Goal: Task Accomplishment & Management: Use online tool/utility

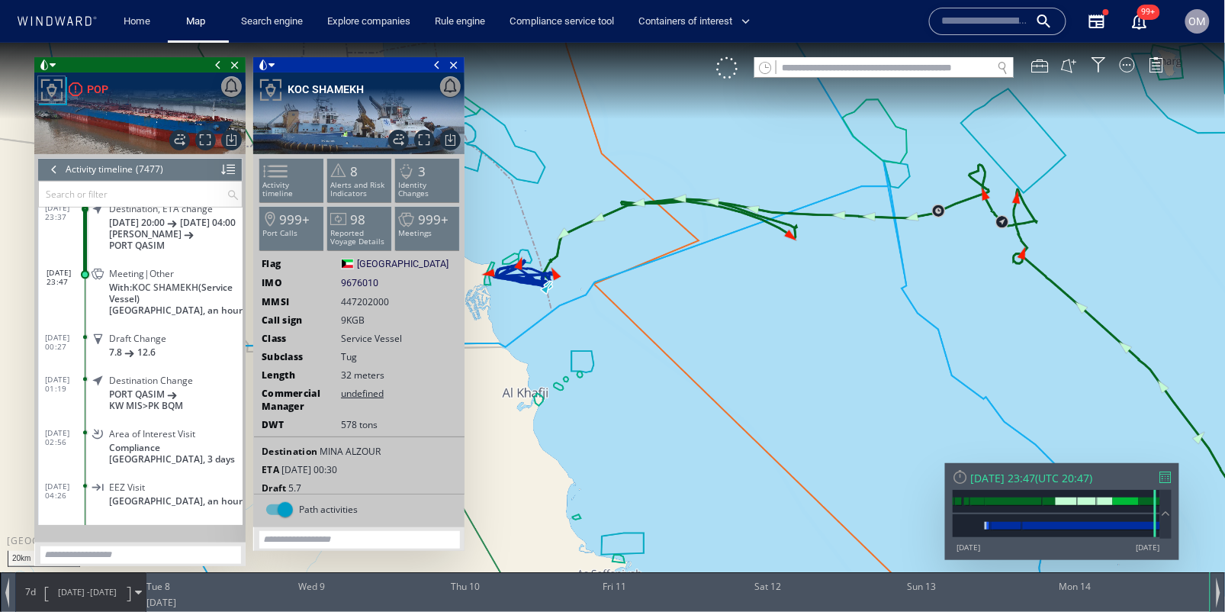
scroll to position [302652, 0]
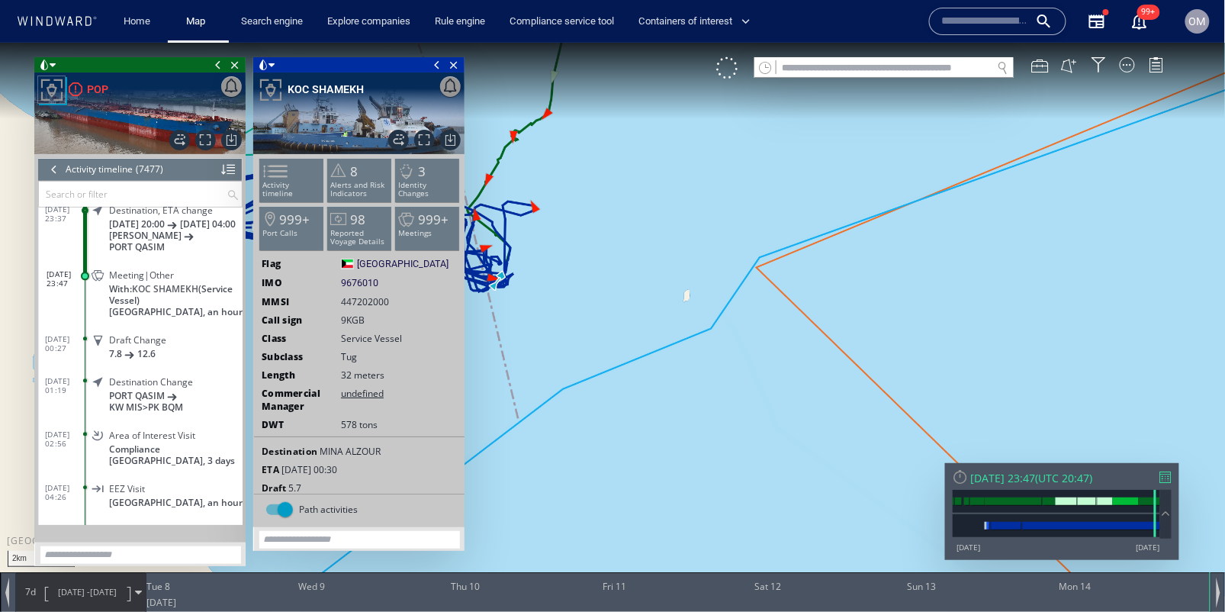
drag, startPoint x: 559, startPoint y: 287, endPoint x: 669, endPoint y: 288, distance: 109.8
click at [669, 288] on canvas "Map" at bounding box center [612, 319] width 1225 height 554
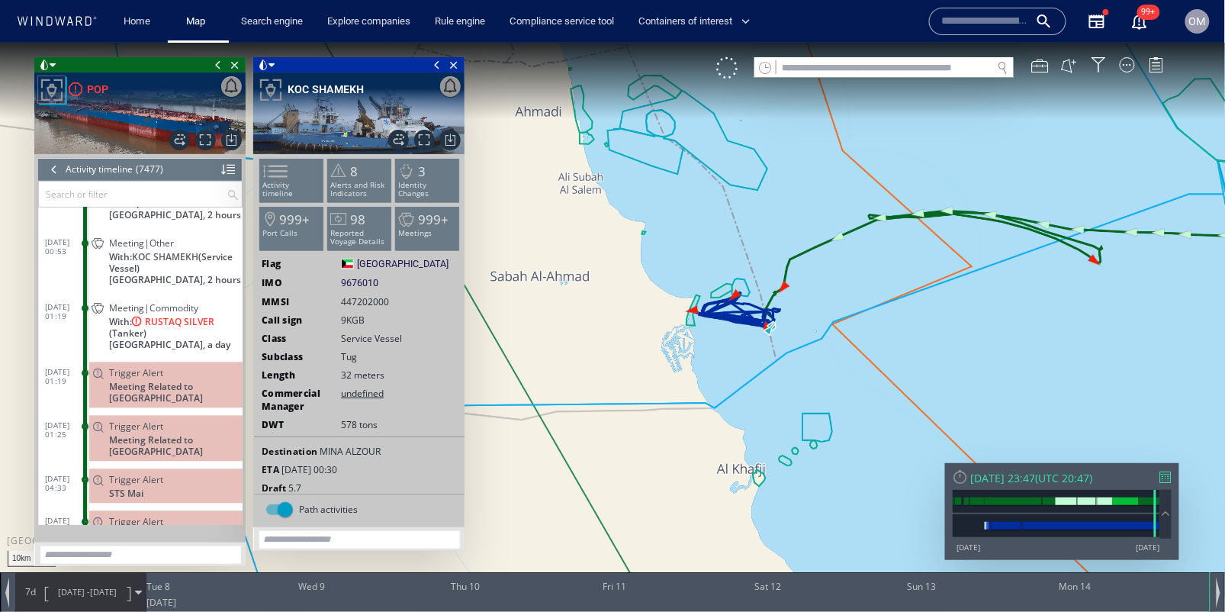
scroll to position [302409, 0]
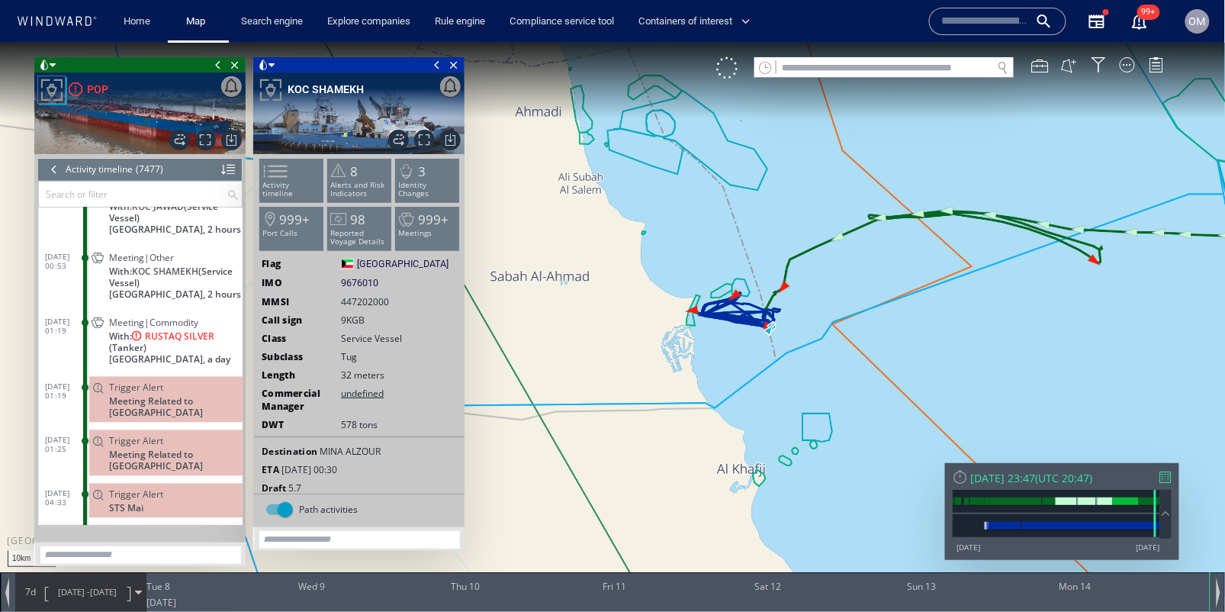
click at [168, 330] on span "With: RUSTAQ SILVER (Tanker)" at bounding box center [175, 341] width 133 height 23
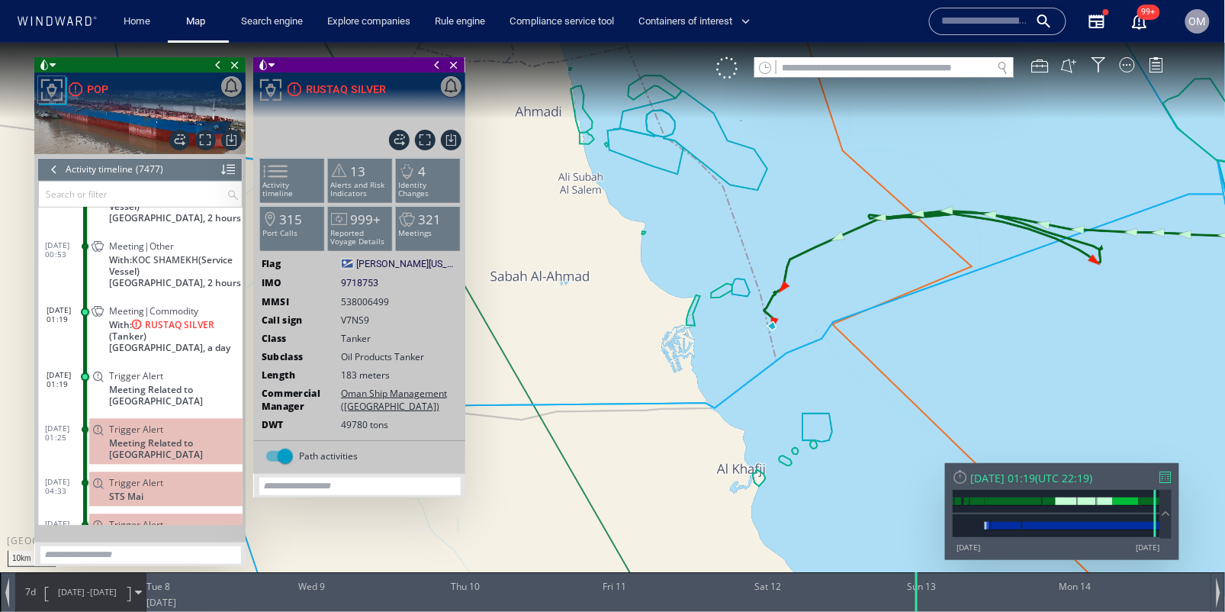
scroll to position [302417, 0]
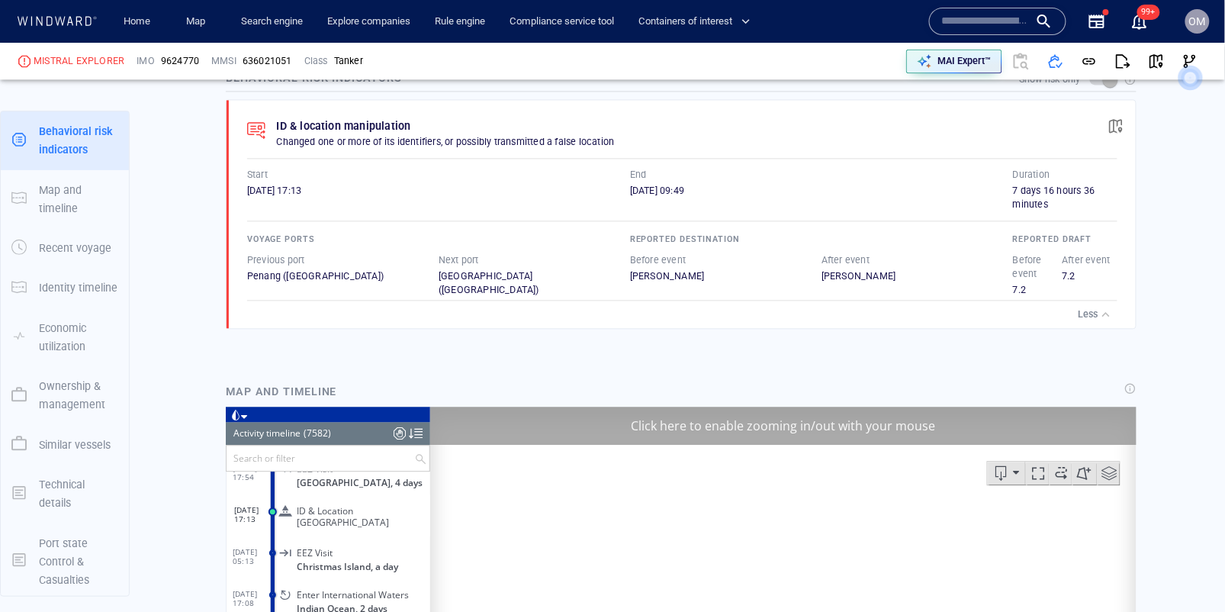
scroll to position [1032, 0]
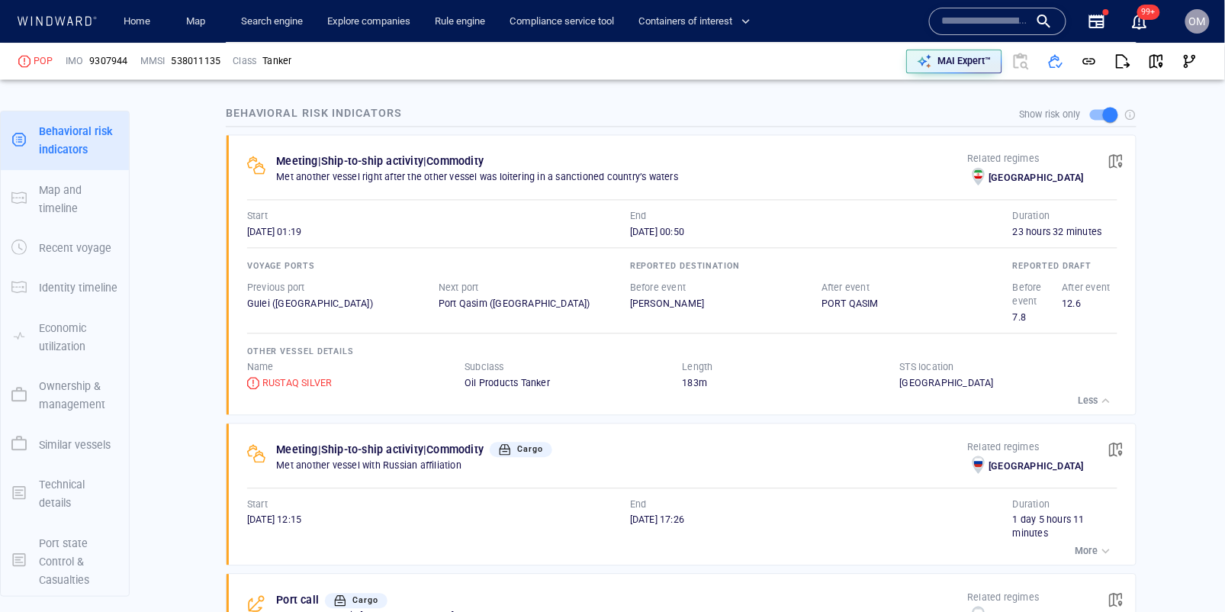
scroll to position [1046, 0]
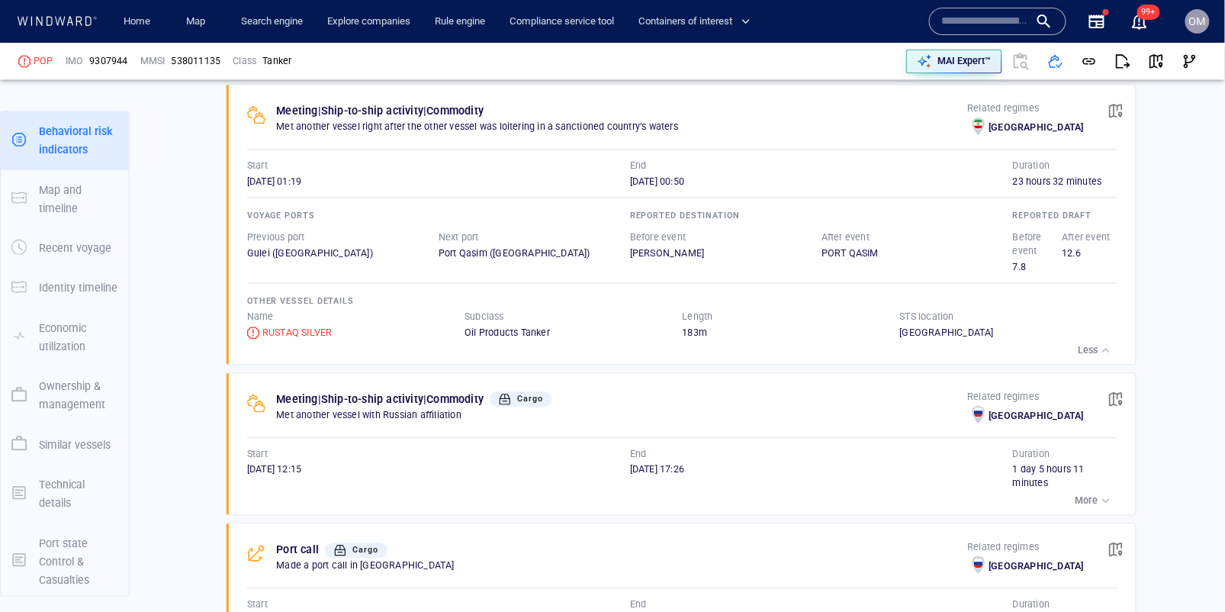
click at [1096, 493] on p "More" at bounding box center [1086, 500] width 23 height 14
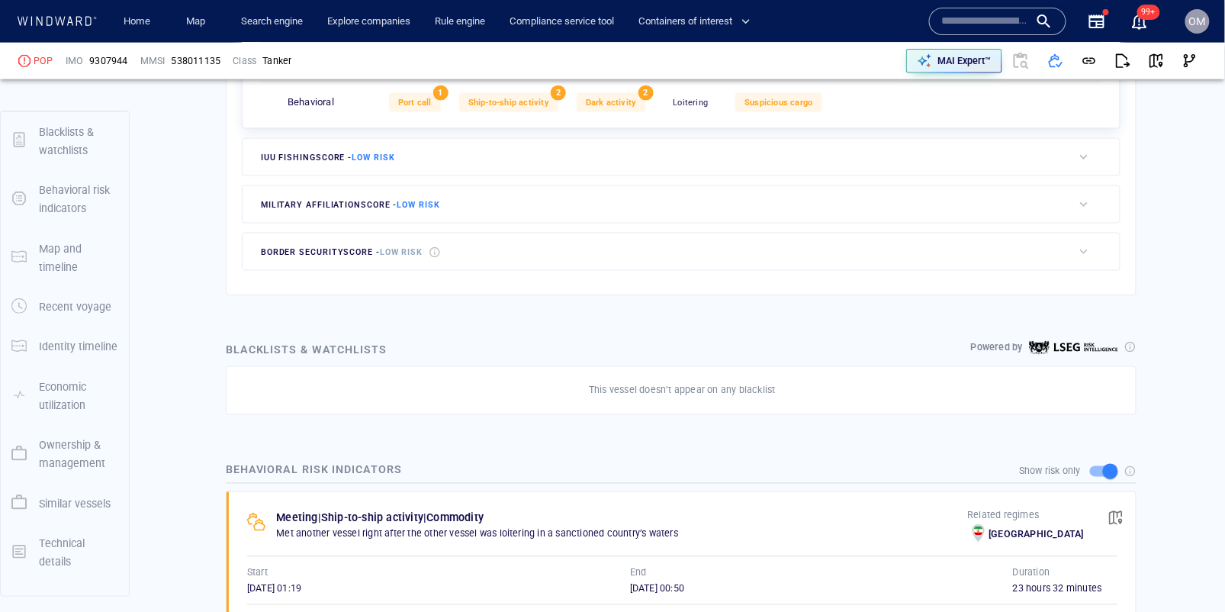
scroll to position [40, 0]
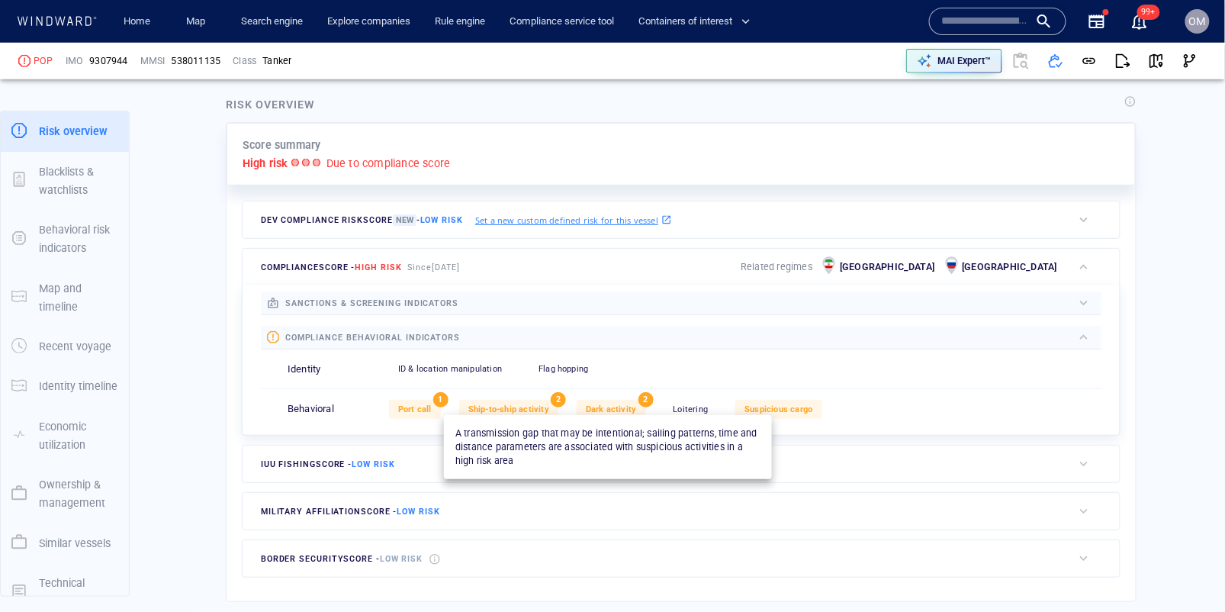
click at [604, 404] on span "Dark activity" at bounding box center [611, 409] width 51 height 10
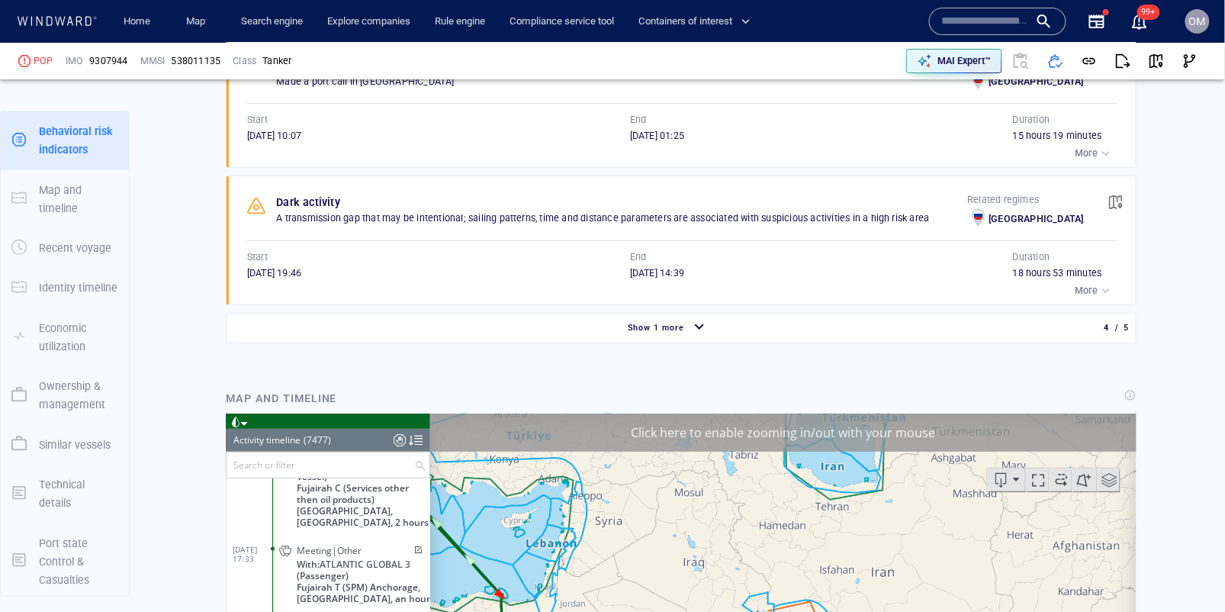
scroll to position [1762, 0]
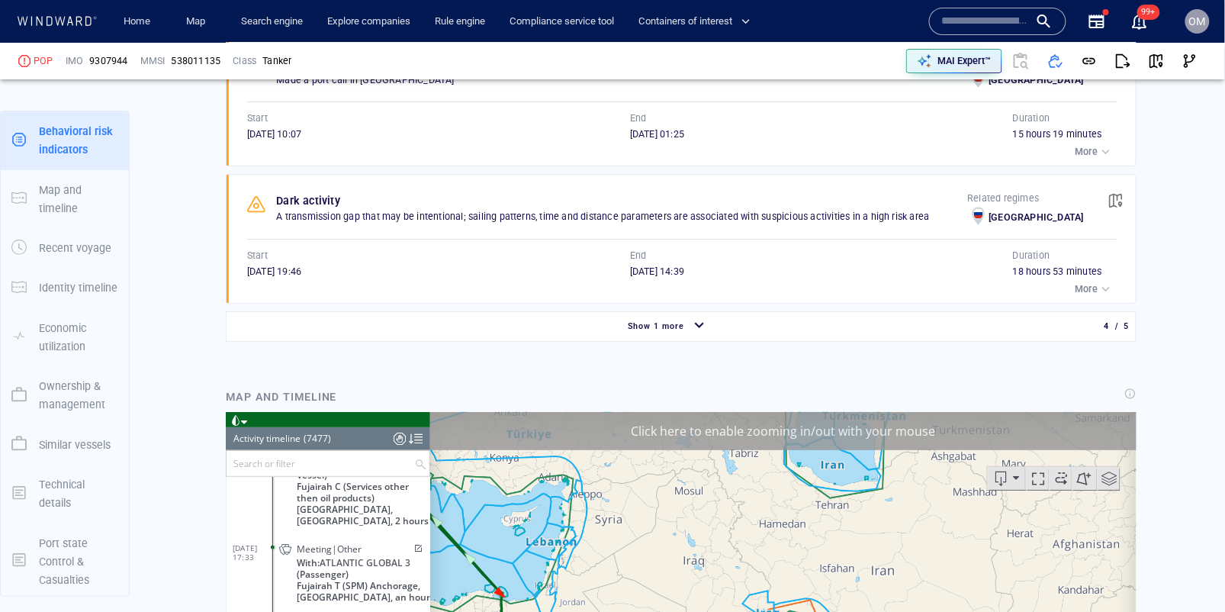
click at [683, 313] on div "Show 1 more" at bounding box center [668, 326] width 877 height 27
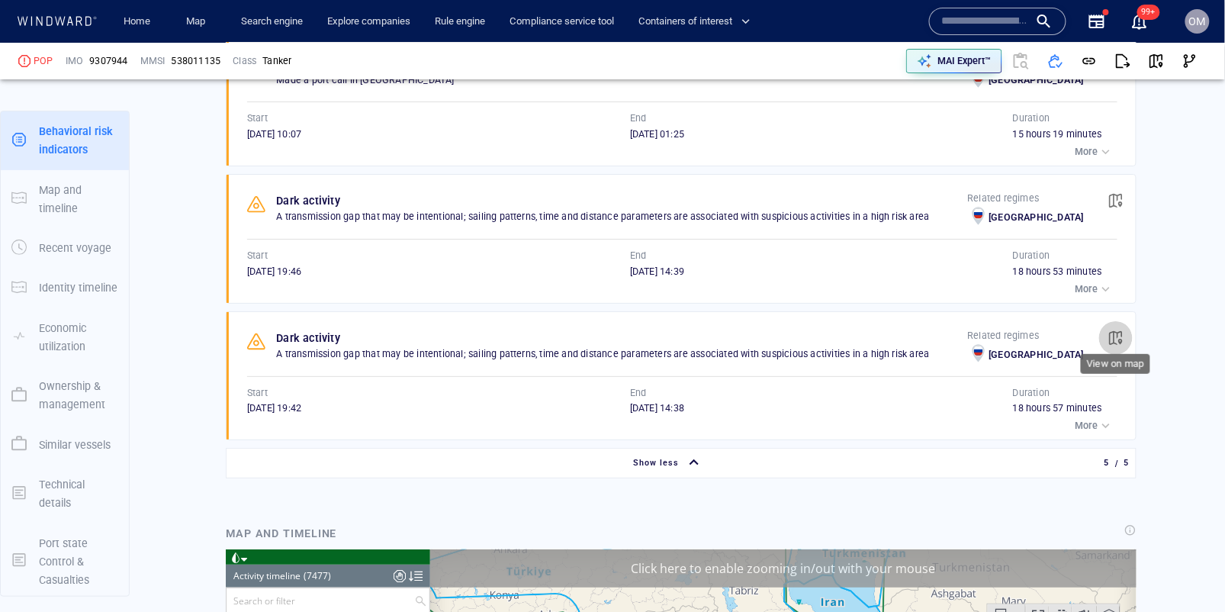
click at [1113, 330] on span "button" at bounding box center [1115, 337] width 15 height 15
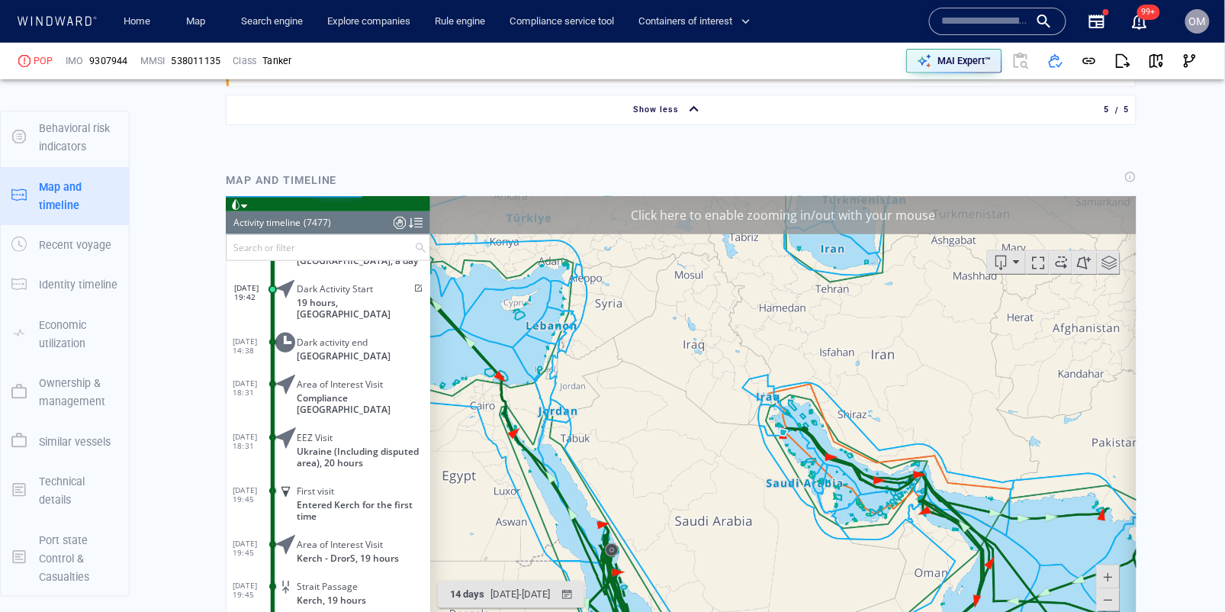
scroll to position [2125, 0]
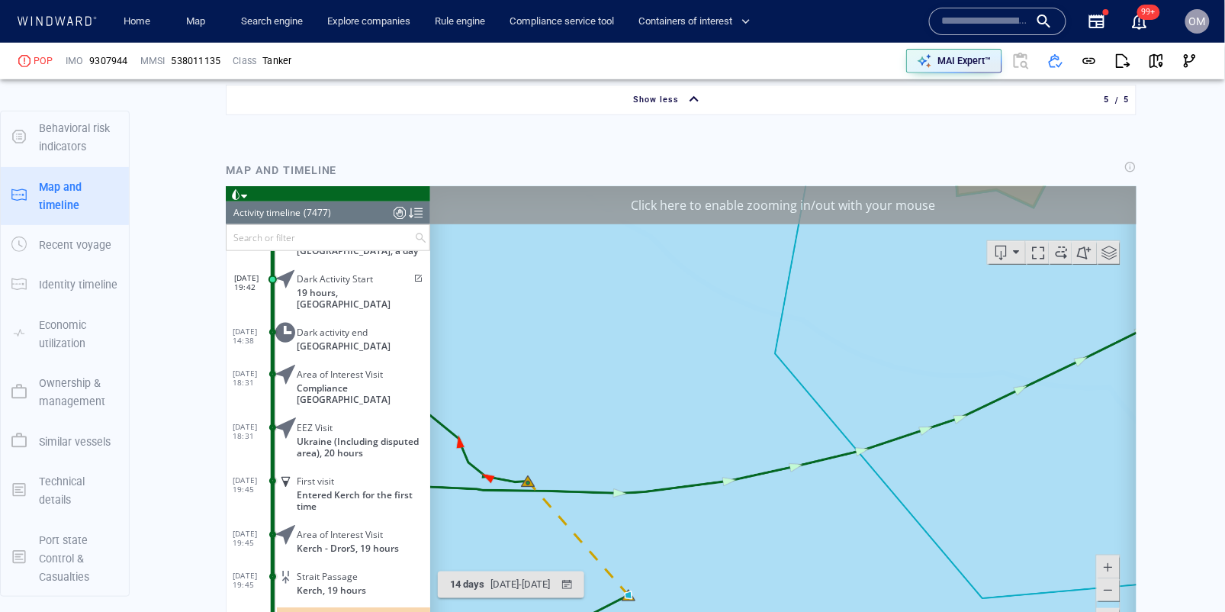
click at [1102, 587] on span at bounding box center [1107, 588] width 15 height 23
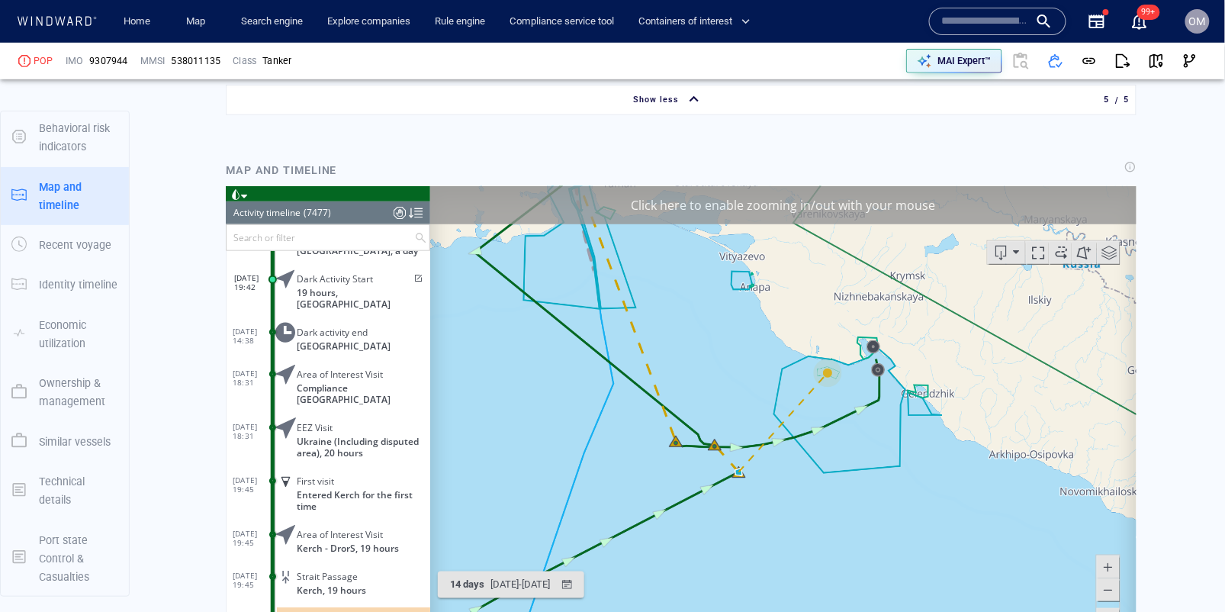
click at [1102, 587] on span at bounding box center [1107, 588] width 15 height 23
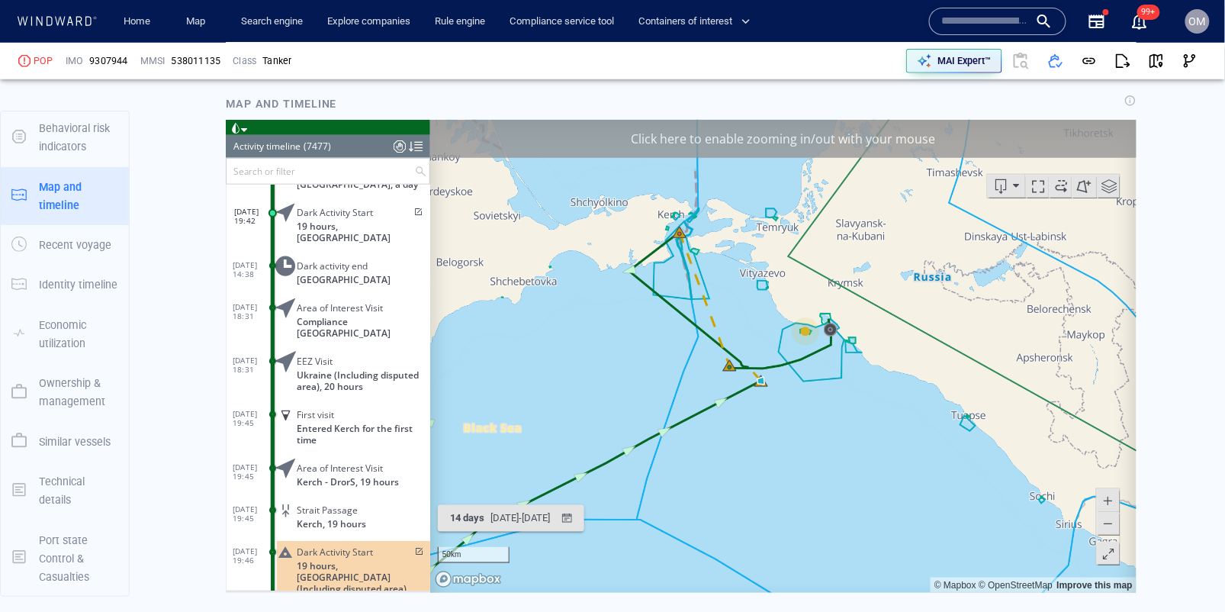
scroll to position [2194, 0]
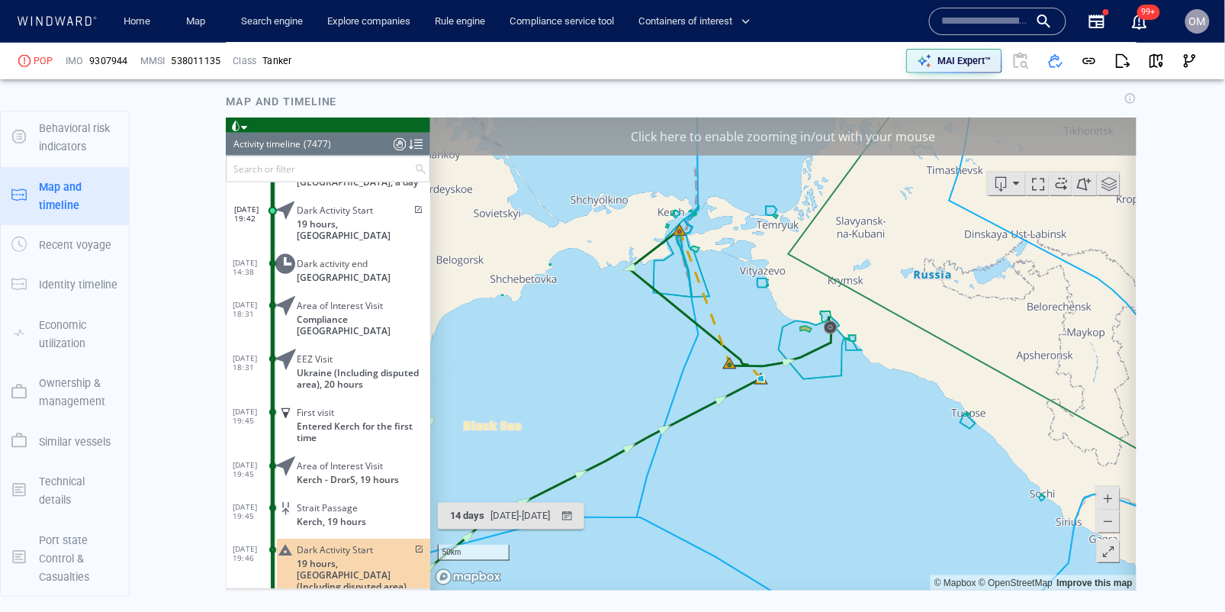
click at [414, 544] on span at bounding box center [416, 548] width 13 height 9
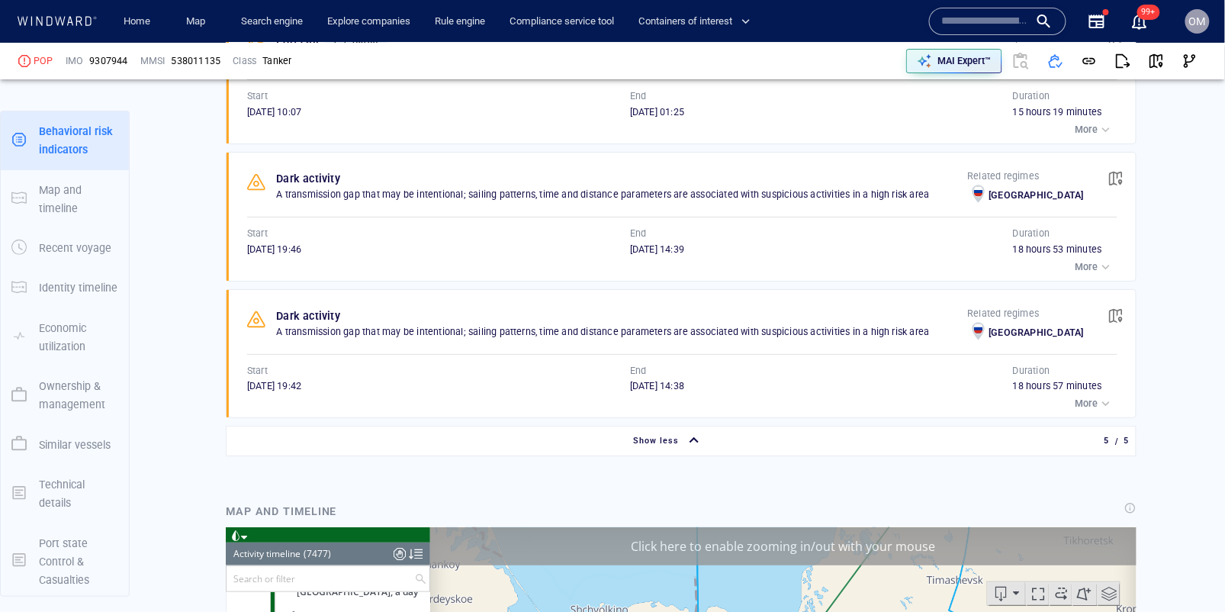
scroll to position [1777, 0]
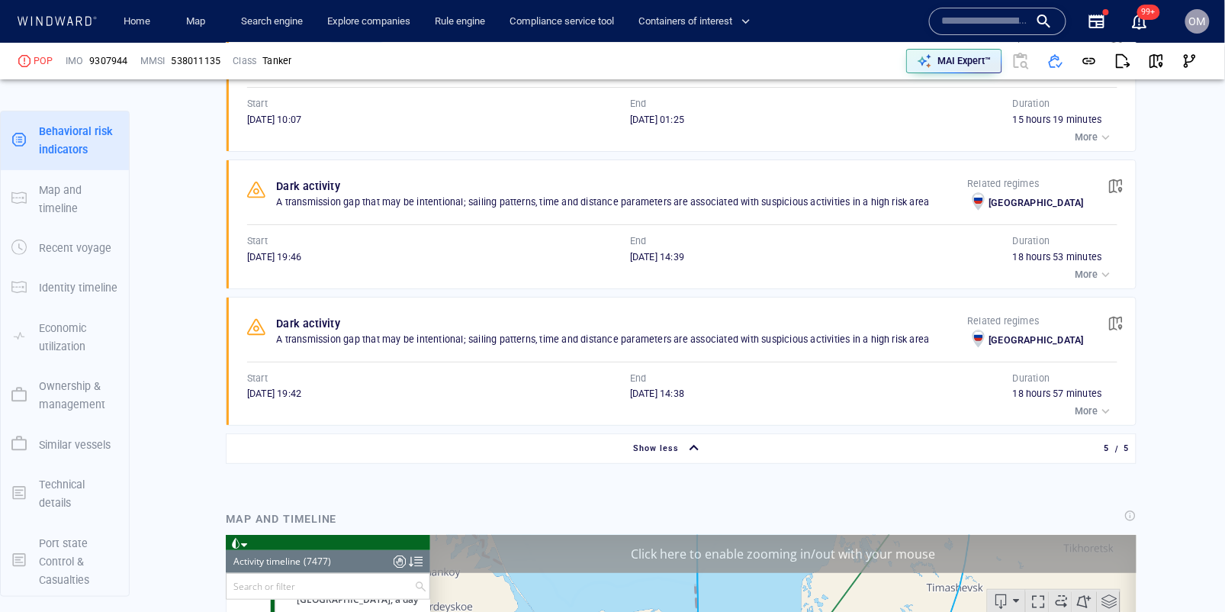
click at [797, 438] on div "Show less" at bounding box center [668, 448] width 877 height 27
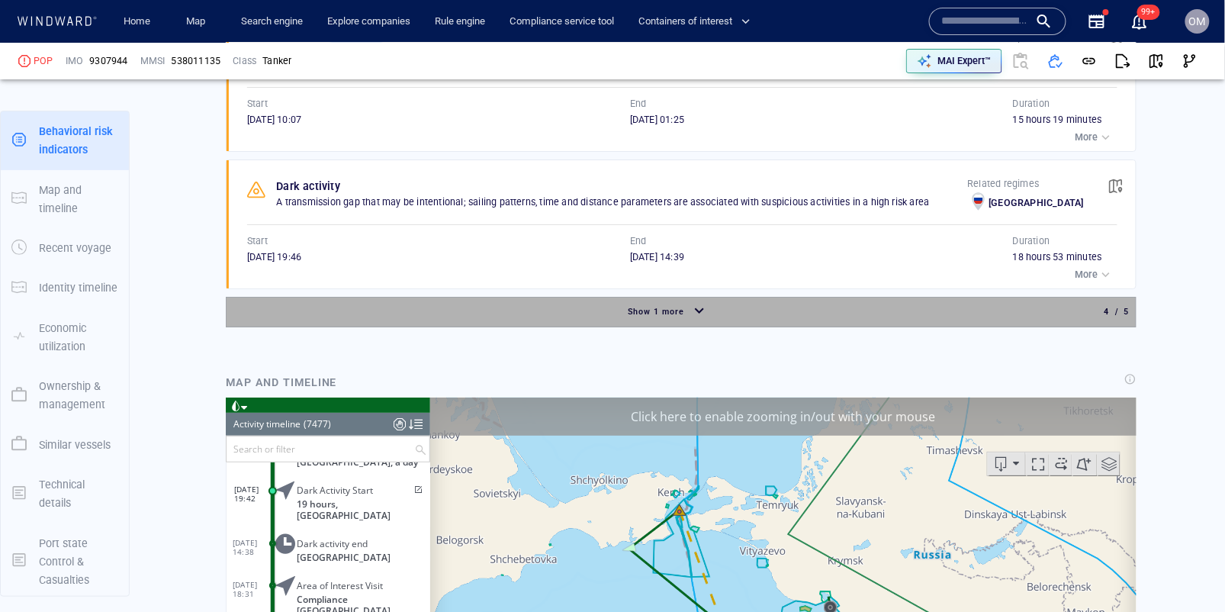
click at [926, 307] on div "Show 1 more" at bounding box center [668, 311] width 877 height 27
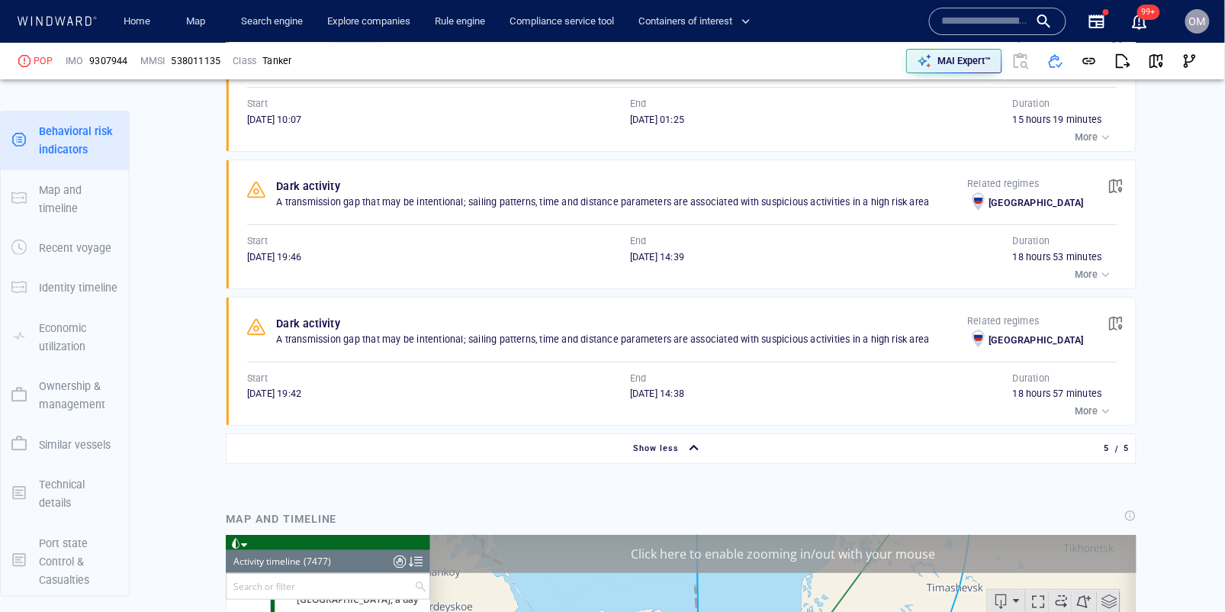
click at [1113, 317] on span "button" at bounding box center [1115, 323] width 15 height 15
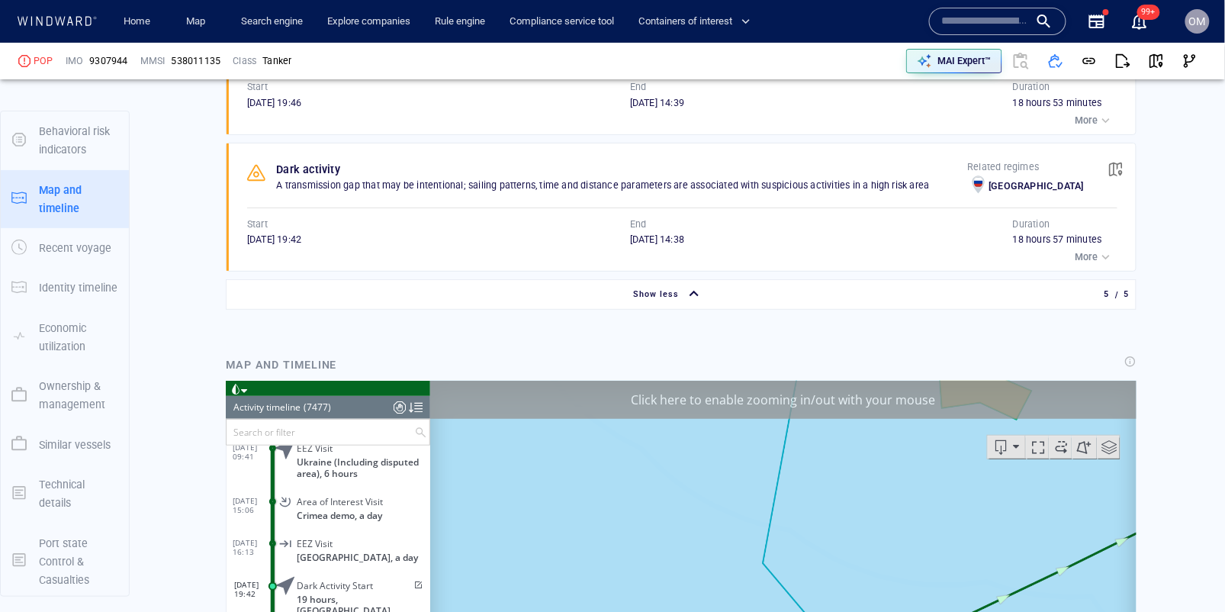
scroll to position [0, 0]
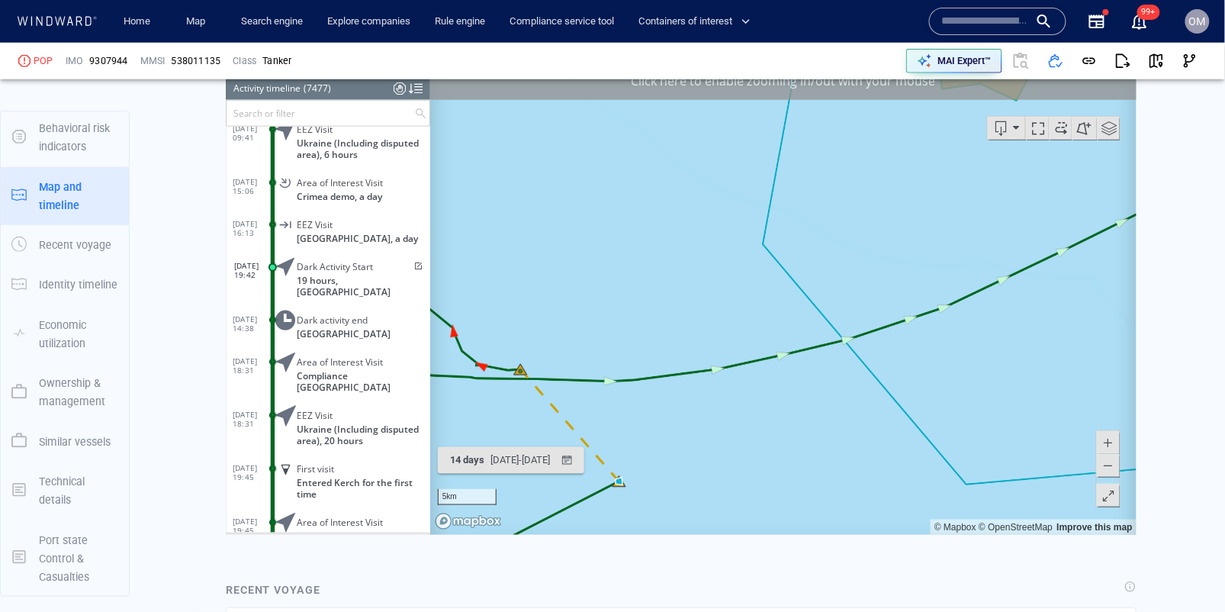
click at [414, 261] on span at bounding box center [416, 265] width 13 height 9
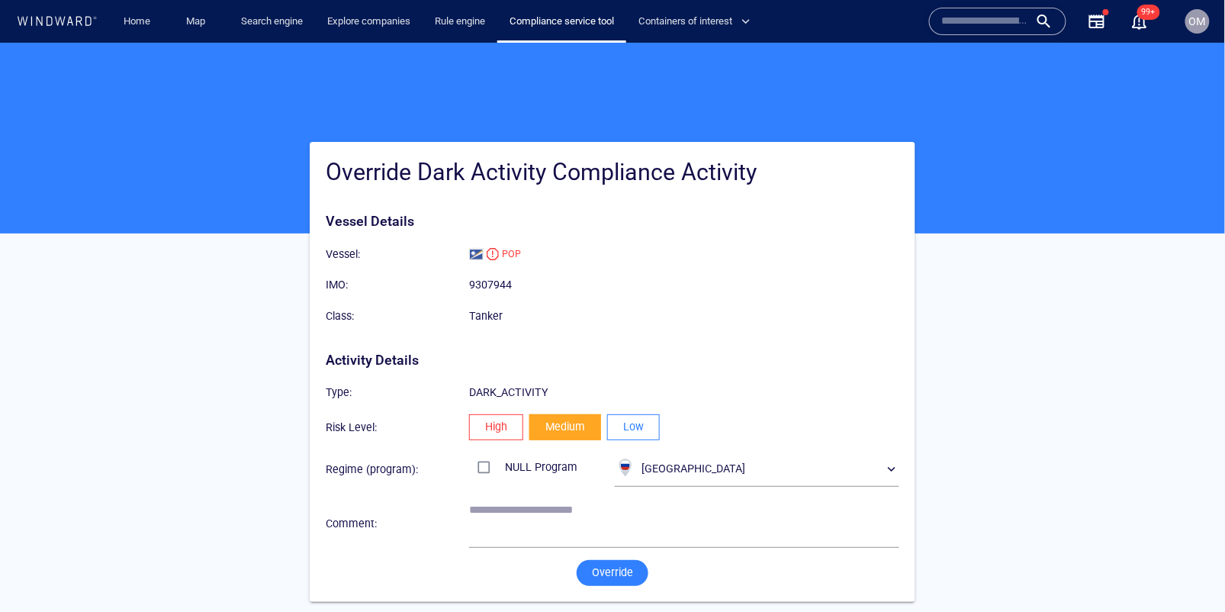
click at [631, 424] on span "Low" at bounding box center [633, 425] width 21 height 19
click at [589, 589] on div "Override" at bounding box center [612, 572] width 586 height 38
click at [597, 570] on span "Override" at bounding box center [612, 571] width 41 height 19
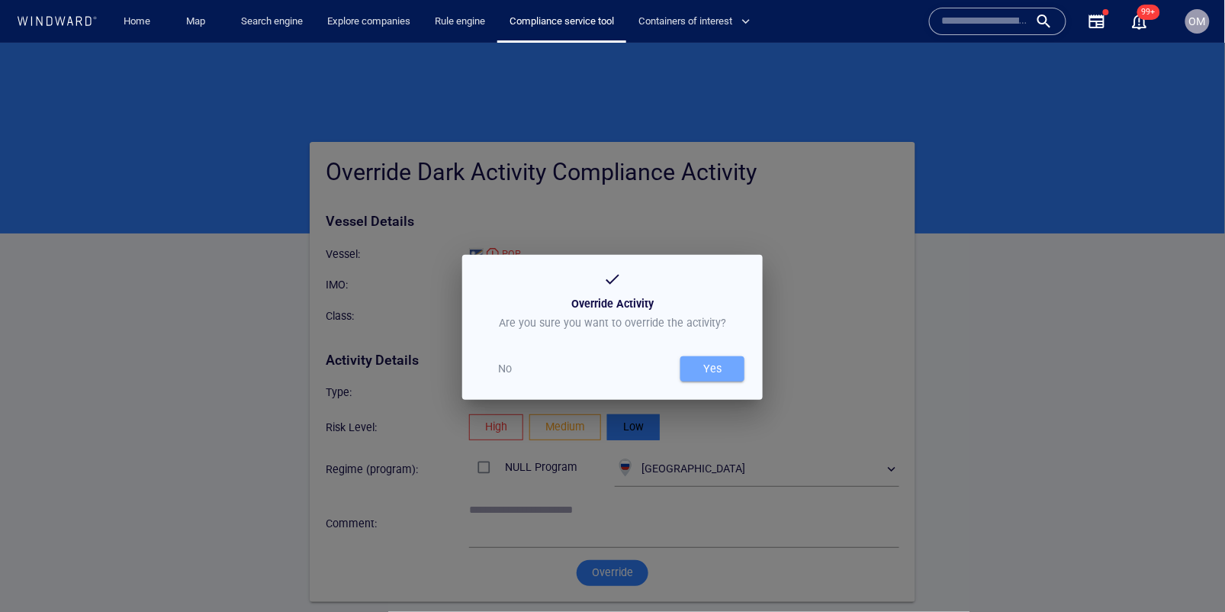
click at [712, 374] on div "Yes" at bounding box center [712, 367] width 24 height 25
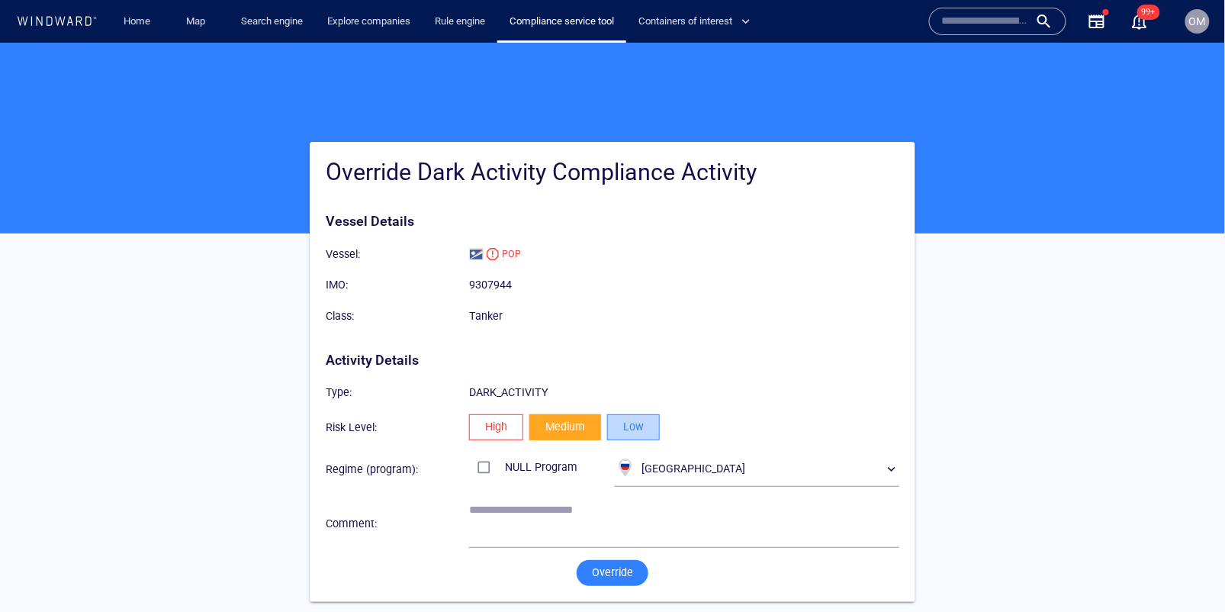
click at [634, 419] on span "Low" at bounding box center [633, 425] width 21 height 19
click at [616, 553] on div "Override" at bounding box center [612, 572] width 586 height 38
click at [614, 568] on span "Override" at bounding box center [612, 571] width 41 height 19
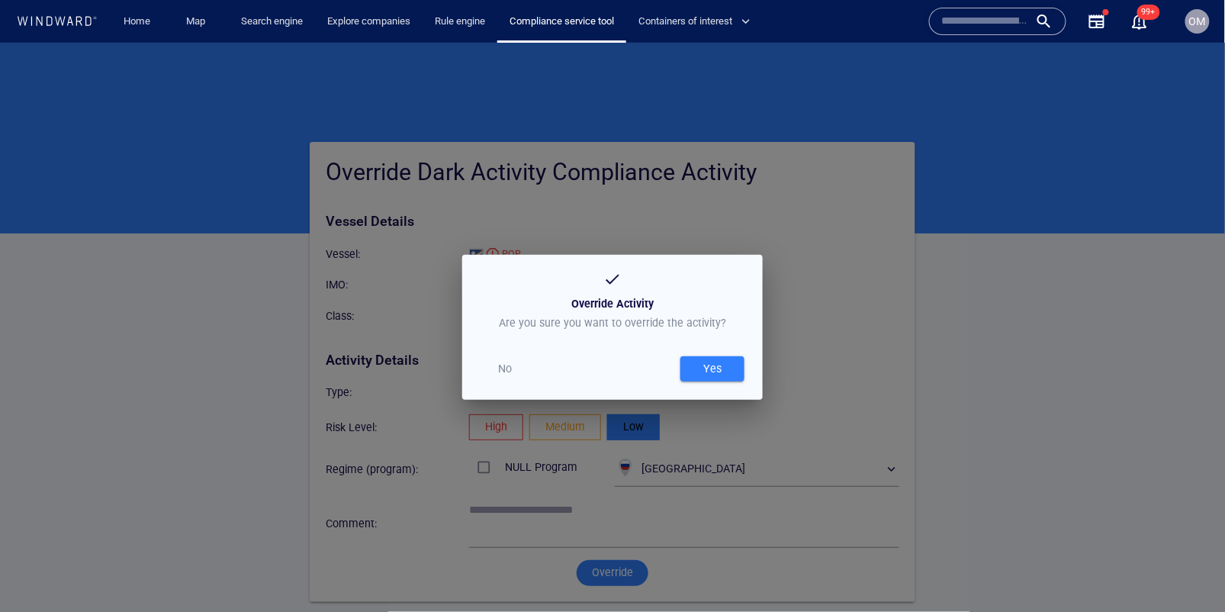
click at [718, 374] on div "Yes" at bounding box center [712, 367] width 24 height 25
